Goal: Navigation & Orientation: Understand site structure

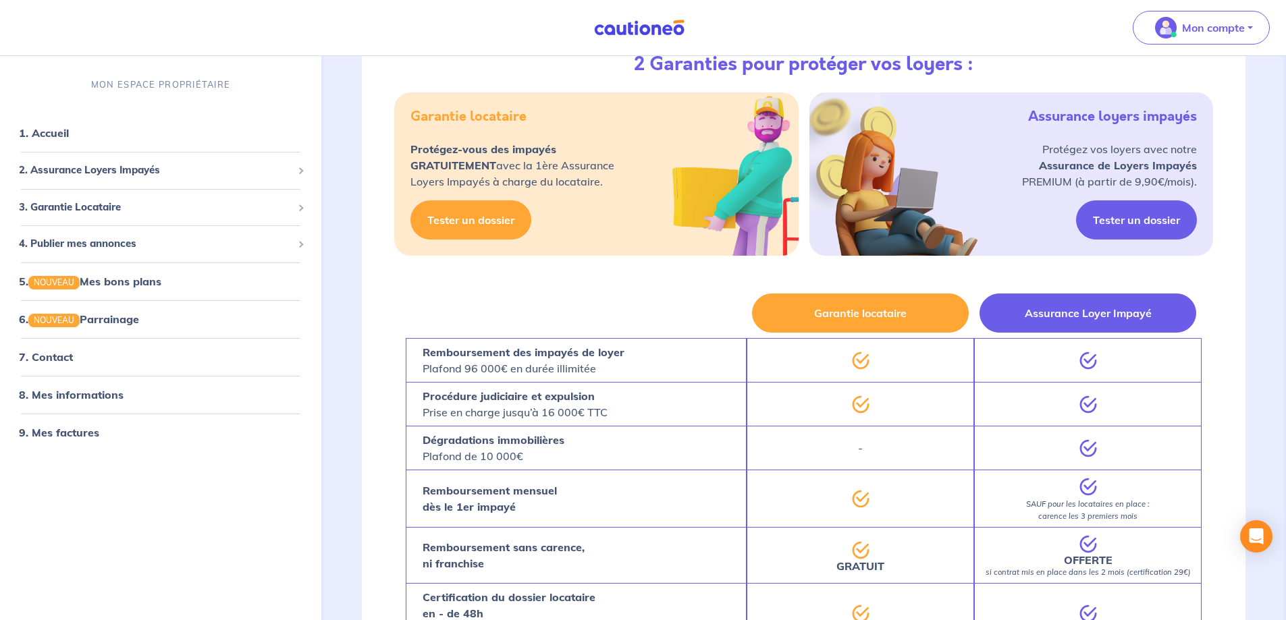
scroll to position [1561, 0]
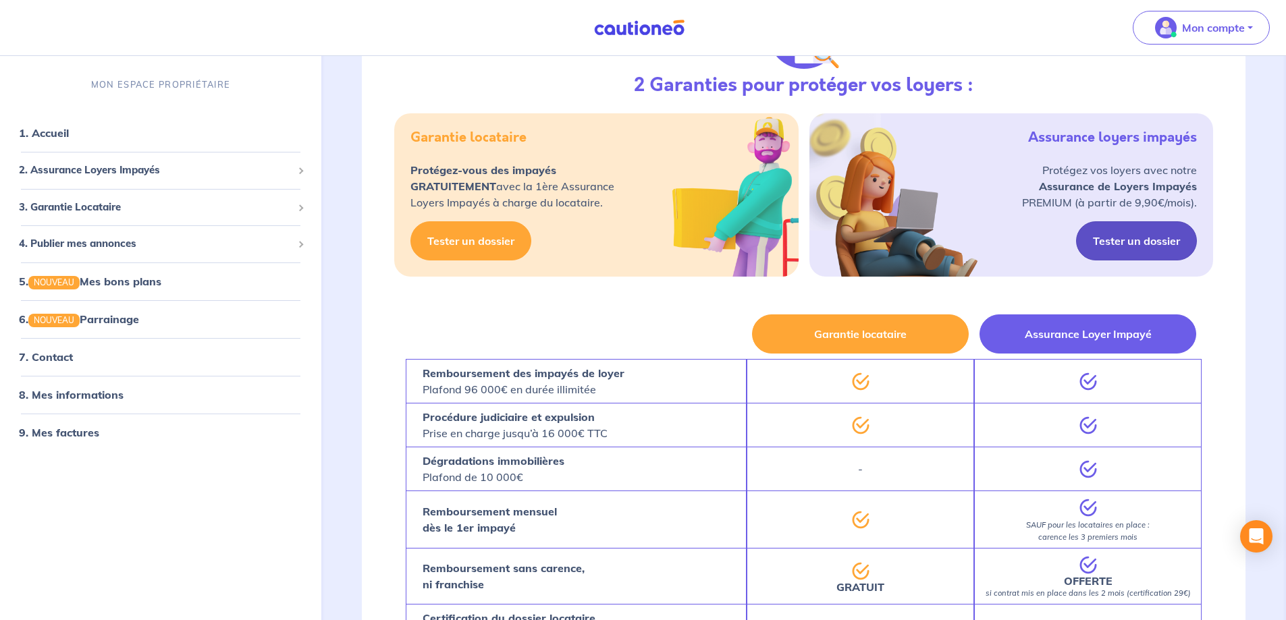
click at [1087, 260] on link "Tester un dossier" at bounding box center [1136, 240] width 121 height 39
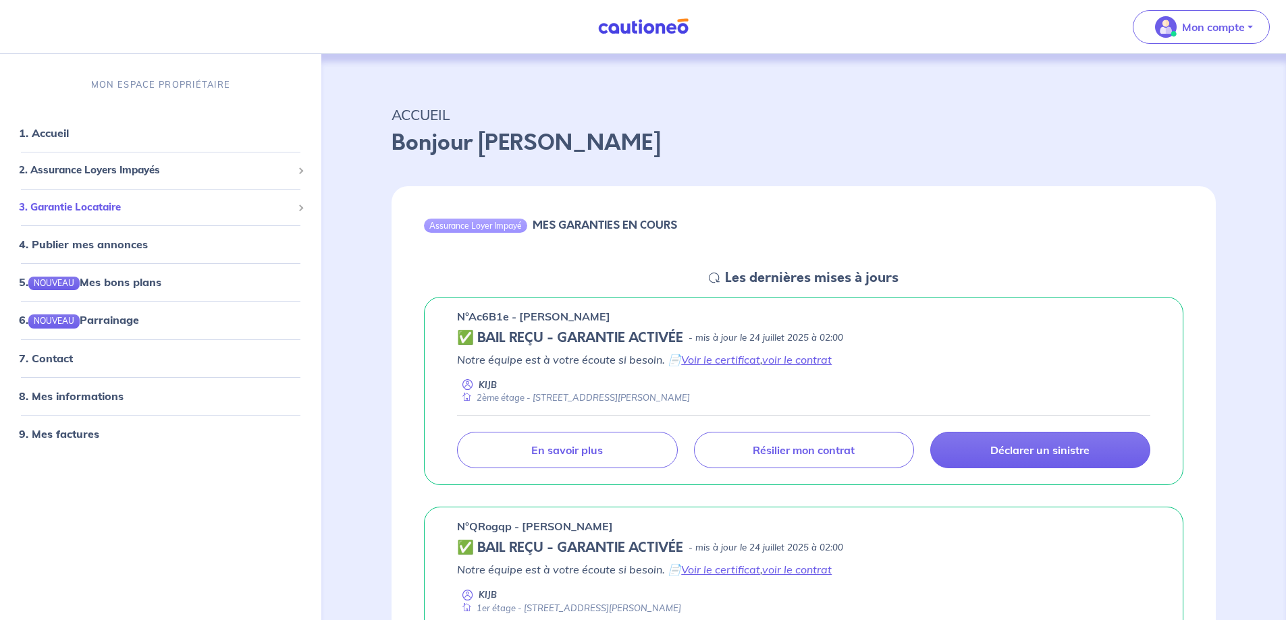
click at [249, 215] on span "3. Garantie Locataire" at bounding box center [155, 208] width 273 height 16
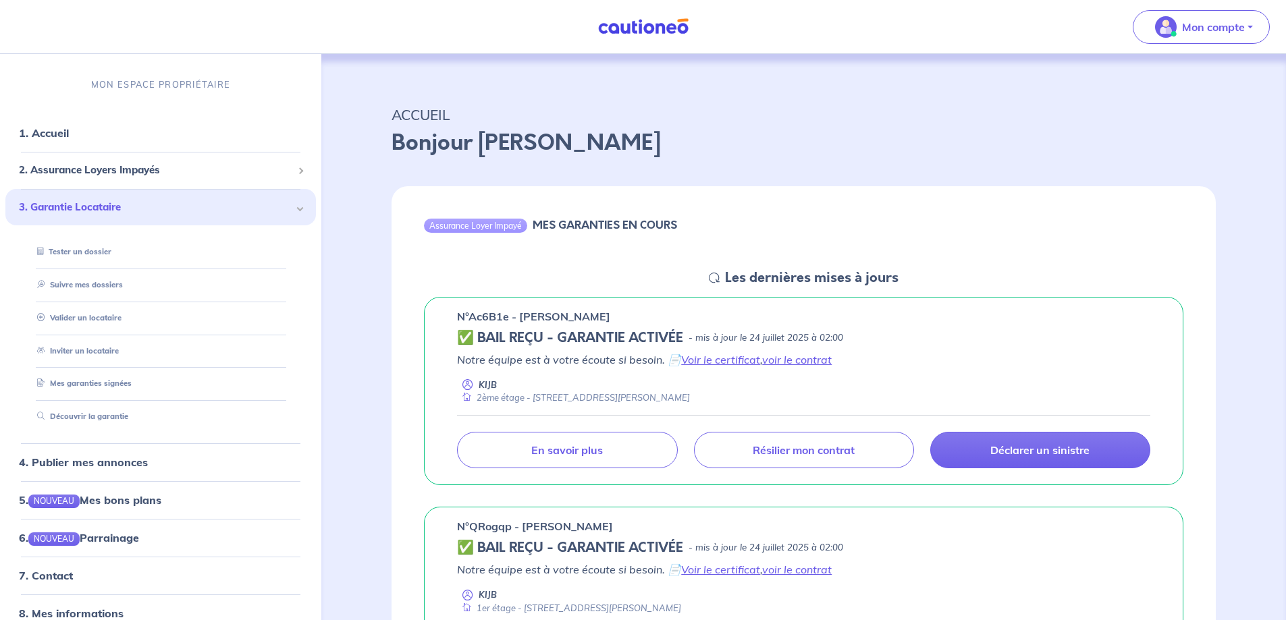
click at [297, 211] on span at bounding box center [300, 207] width 7 height 7
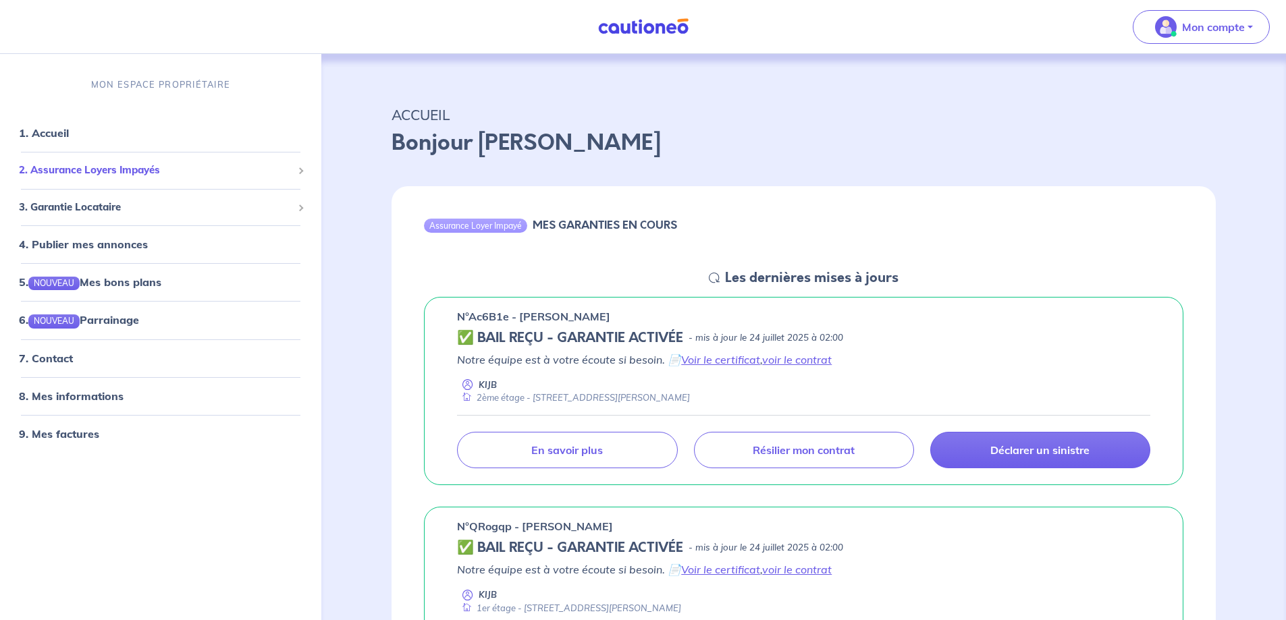
click at [300, 171] on span at bounding box center [300, 171] width 5 height 16
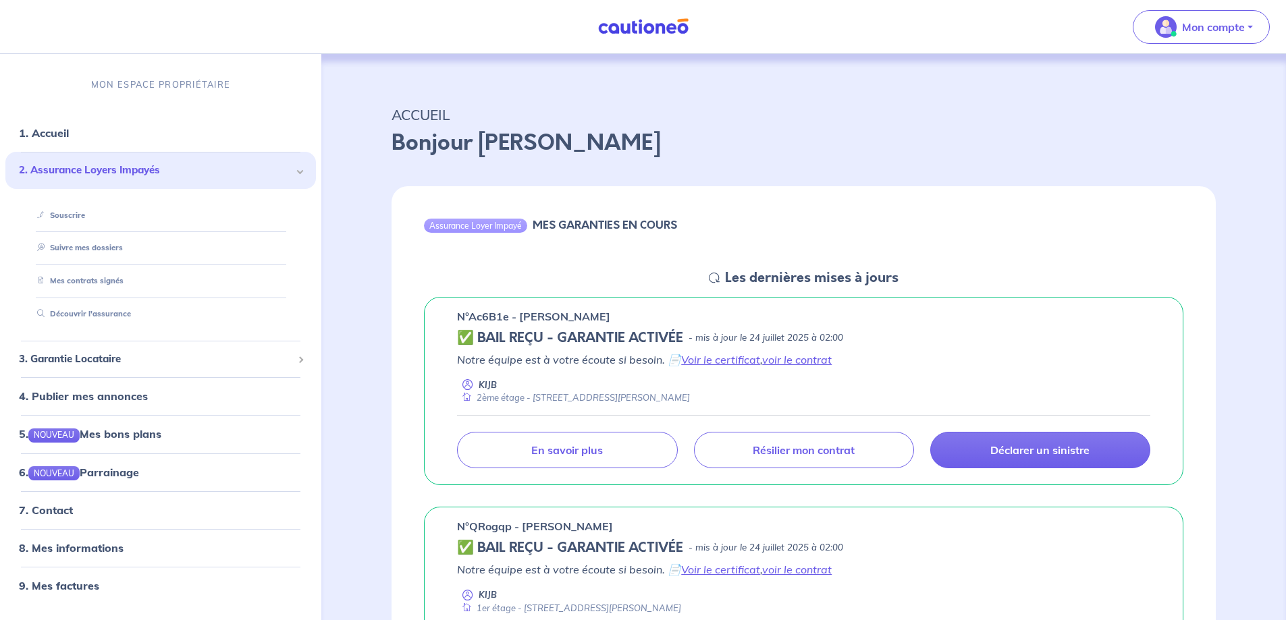
click at [300, 170] on div "2. Assurance Loyers Impayés" at bounding box center [160, 170] width 310 height 37
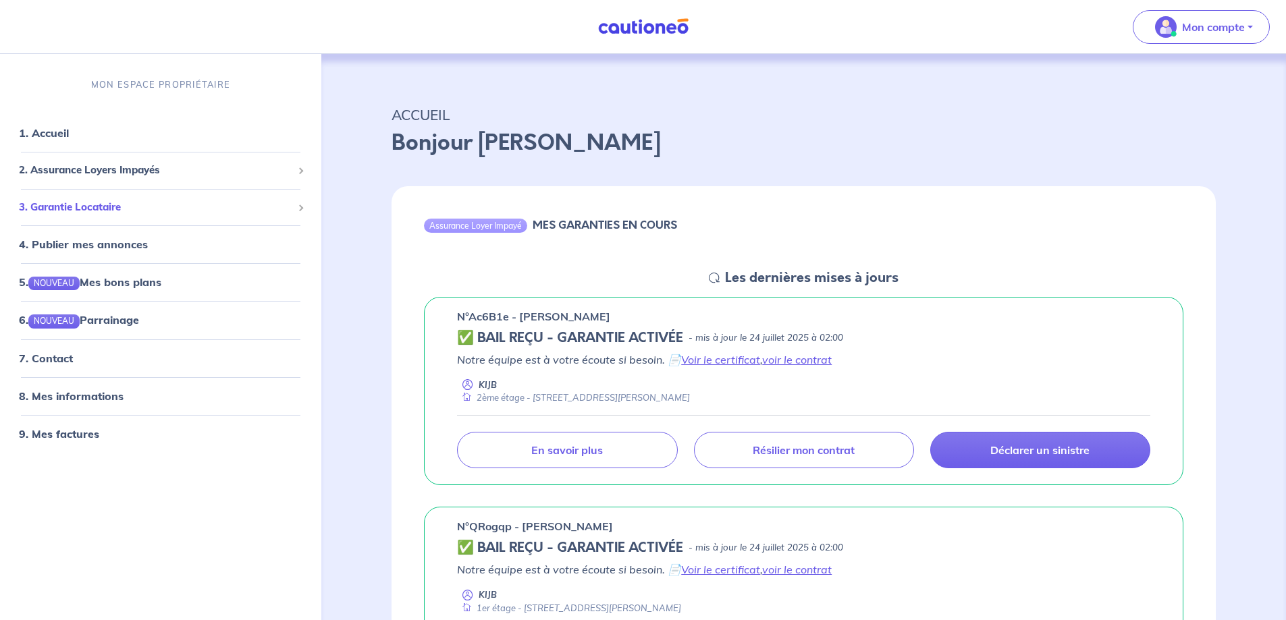
click at [296, 212] on div "3. Garantie Locataire" at bounding box center [160, 207] width 310 height 26
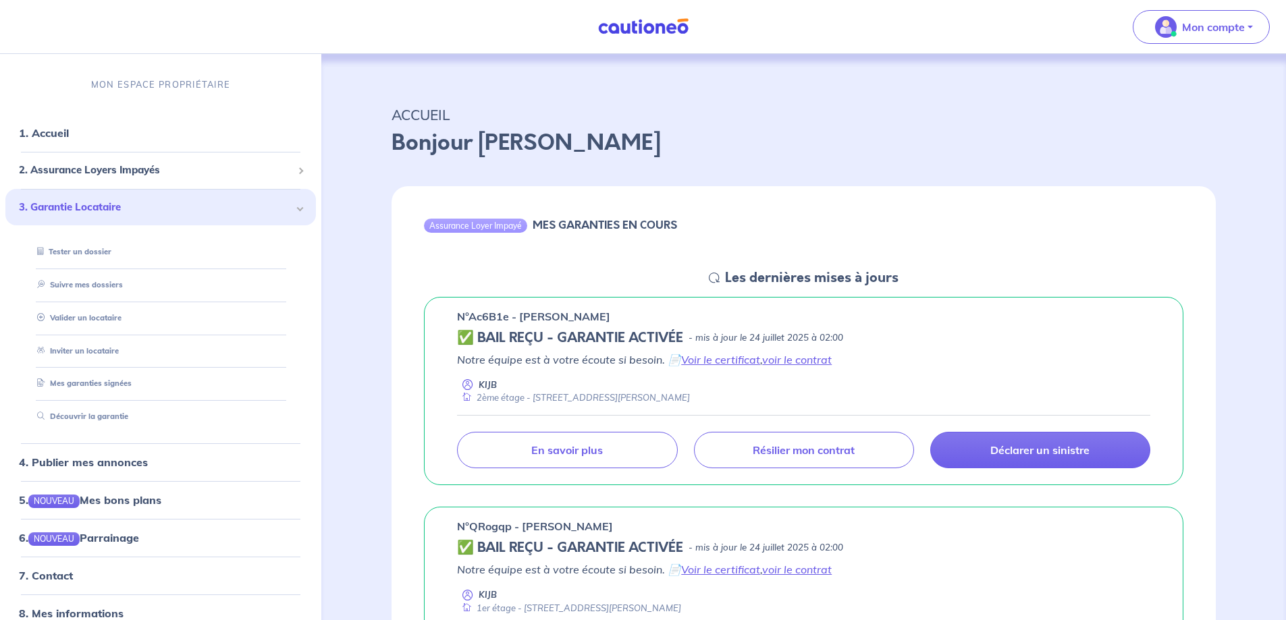
click at [296, 209] on div "3. Garantie Locataire" at bounding box center [160, 207] width 310 height 37
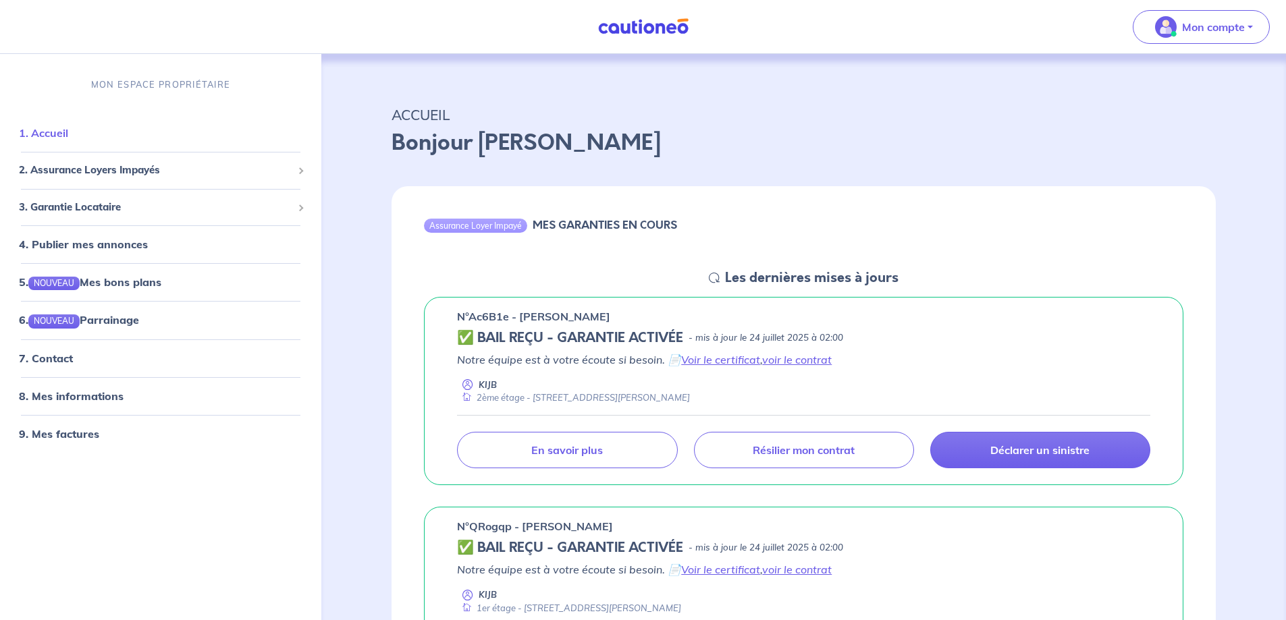
click at [68, 136] on link "1. Accueil" at bounding box center [43, 132] width 49 height 13
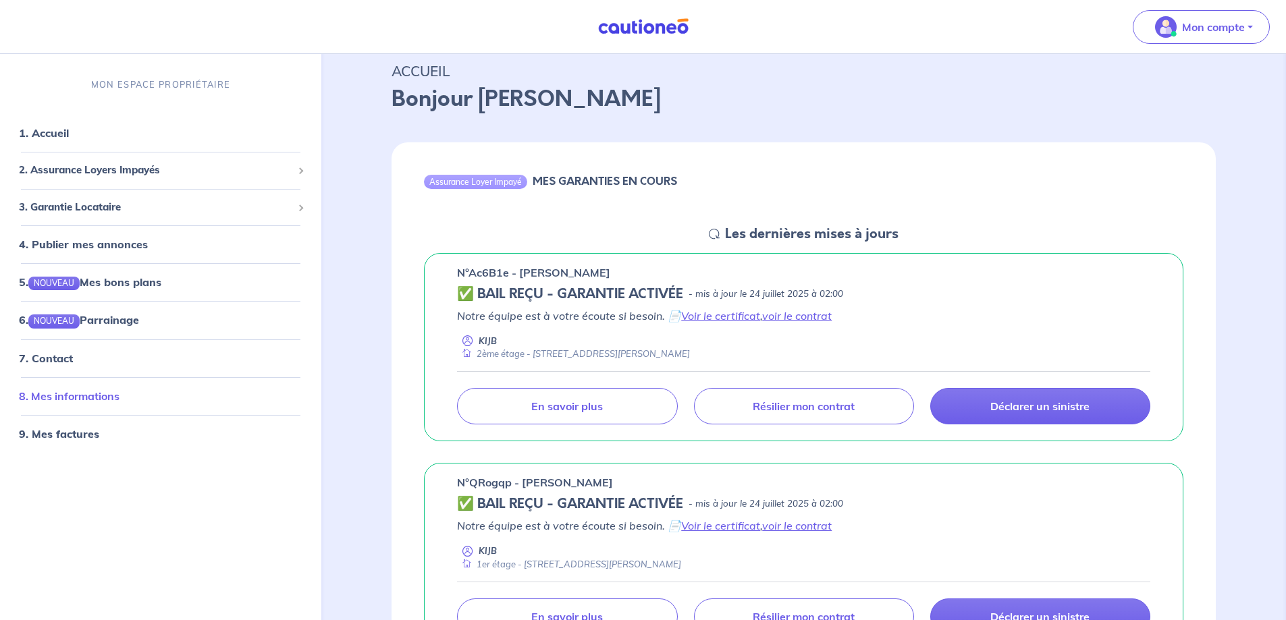
scroll to position [67, 0]
